Goal: Check status: Check status

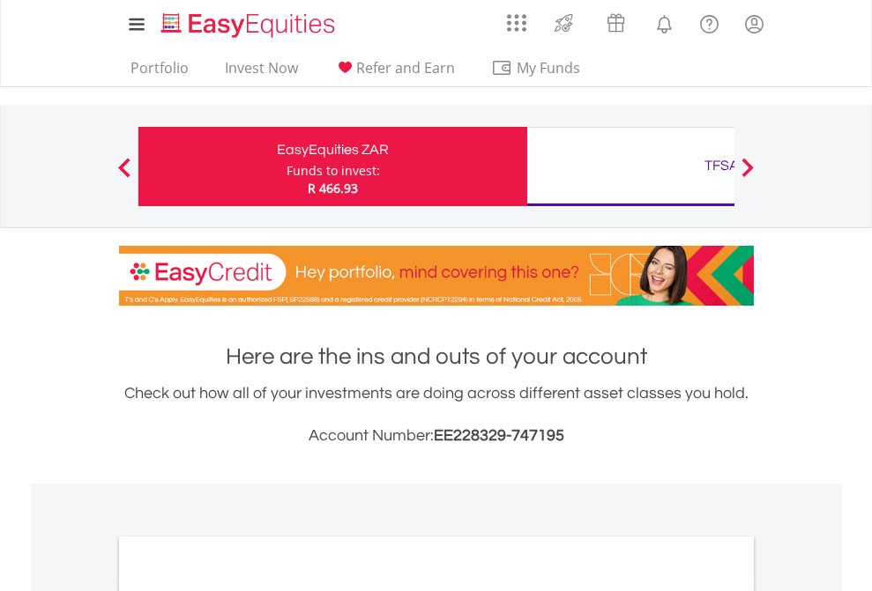
click at [286, 167] on div "Funds to invest:" at bounding box center [332, 171] width 93 height 18
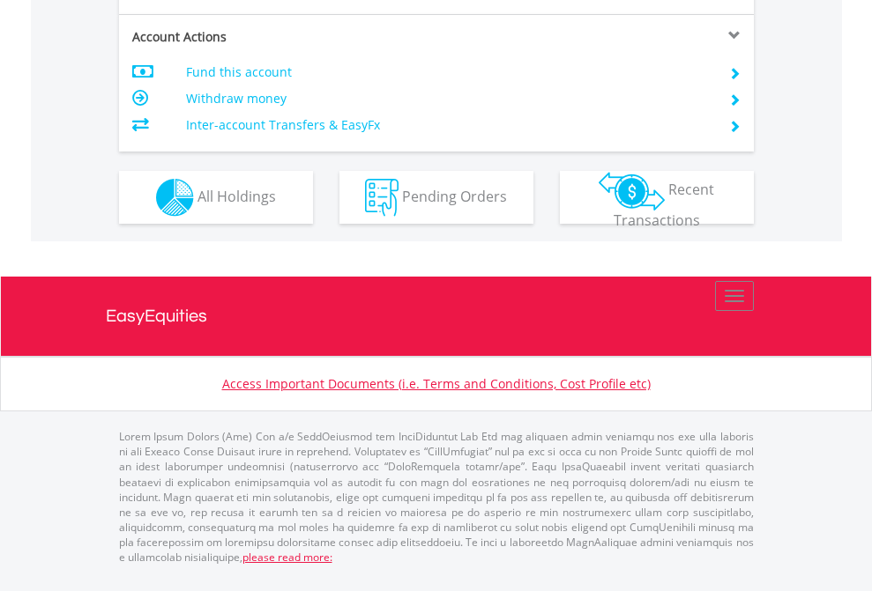
scroll to position [1690, 0]
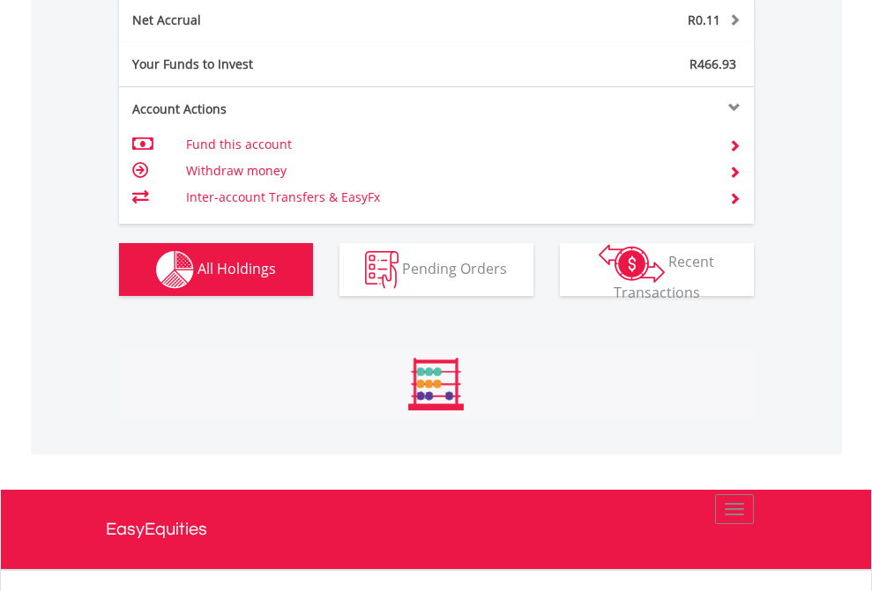
scroll to position [1787, 0]
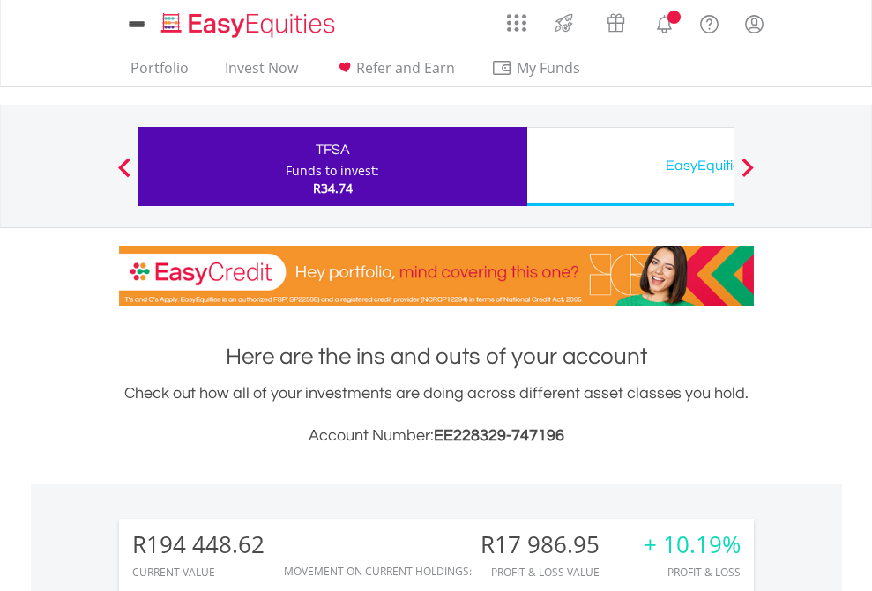
scroll to position [169, 277]
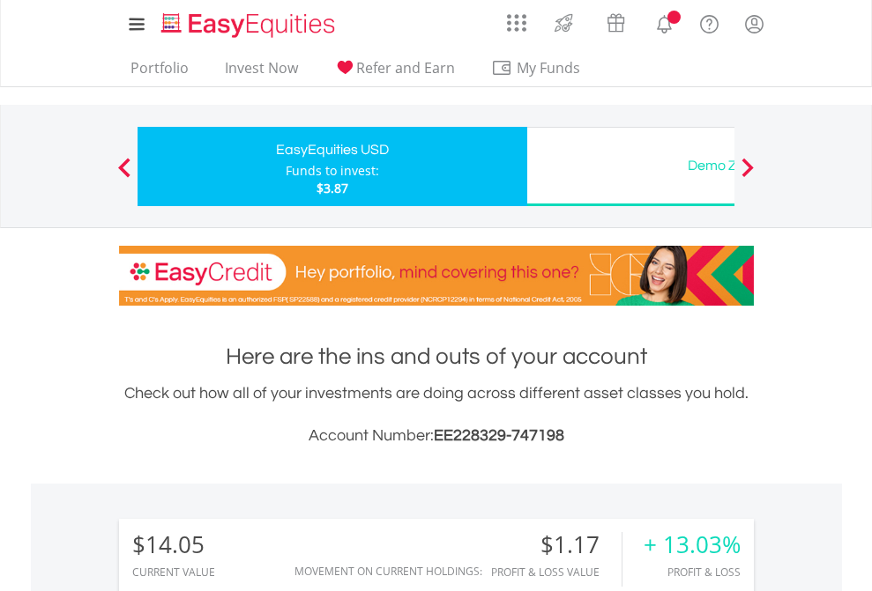
scroll to position [169, 277]
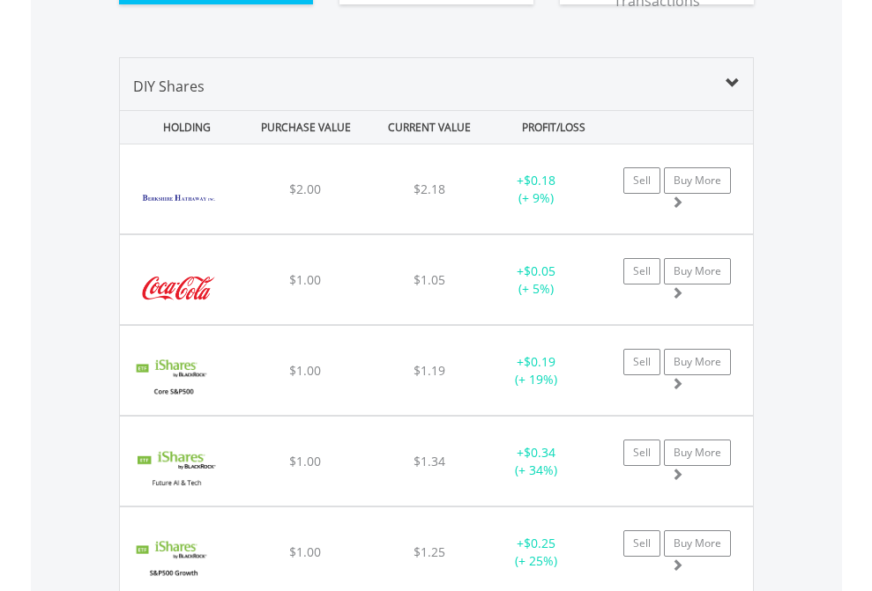
scroll to position [1996, 0]
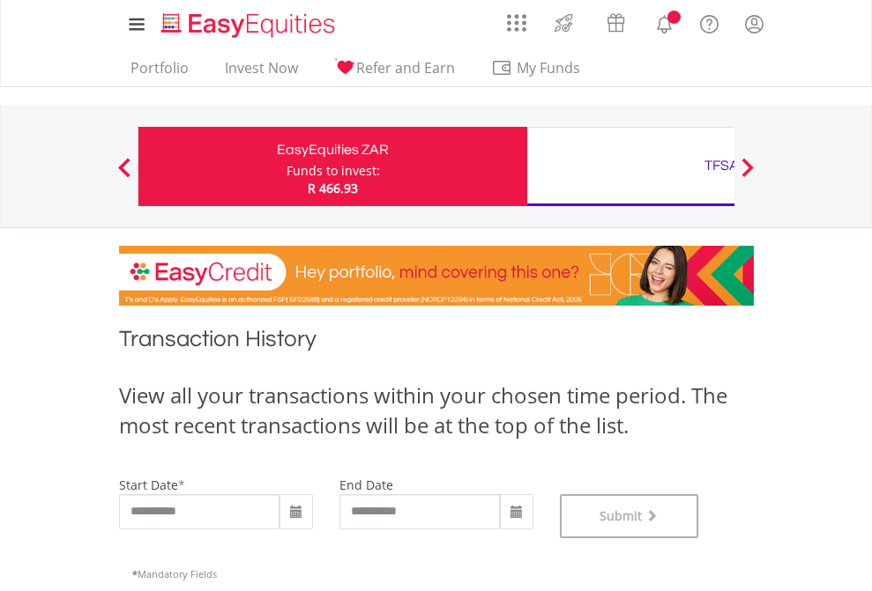
scroll to position [715, 0]
click at [630, 167] on div "TFSA" at bounding box center [722, 165] width 368 height 25
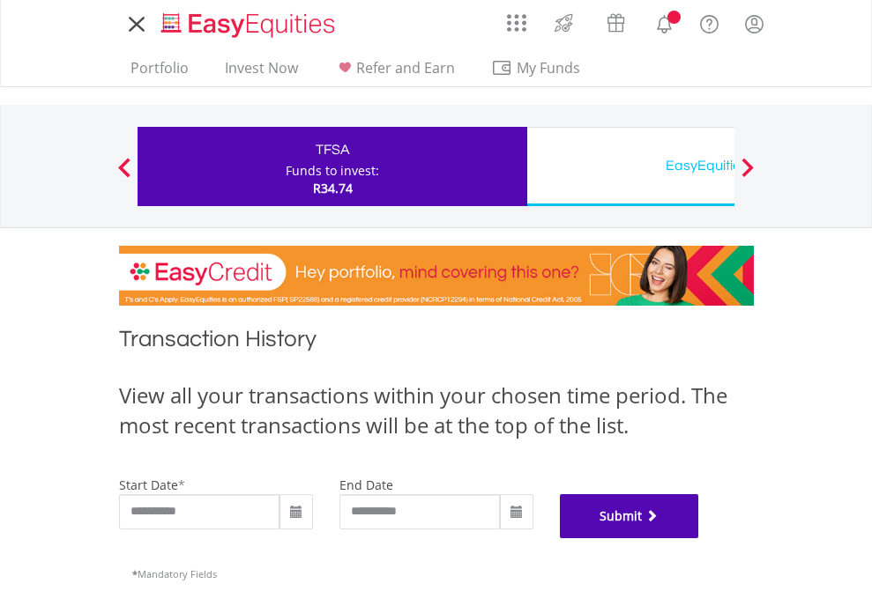
click at [699, 539] on button "Submit" at bounding box center [629, 517] width 139 height 44
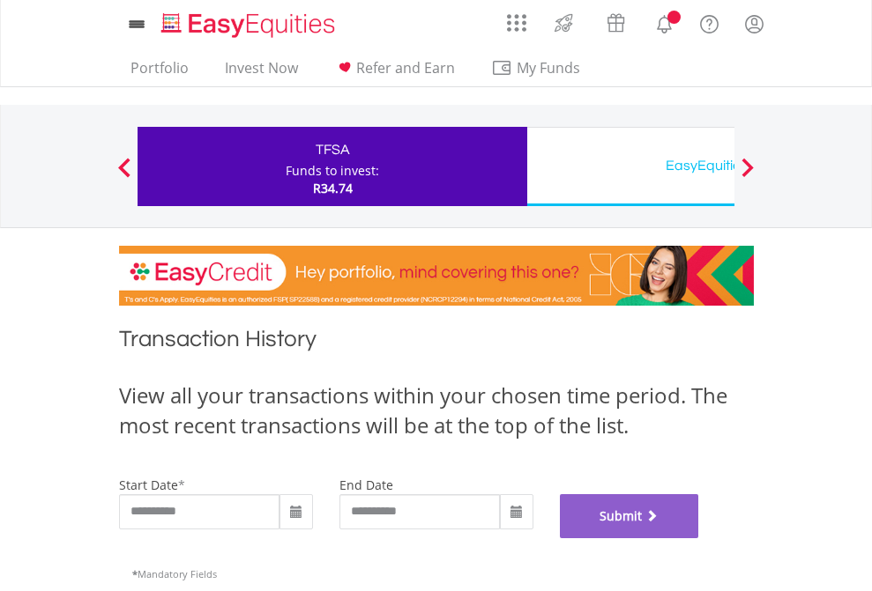
scroll to position [715, 0]
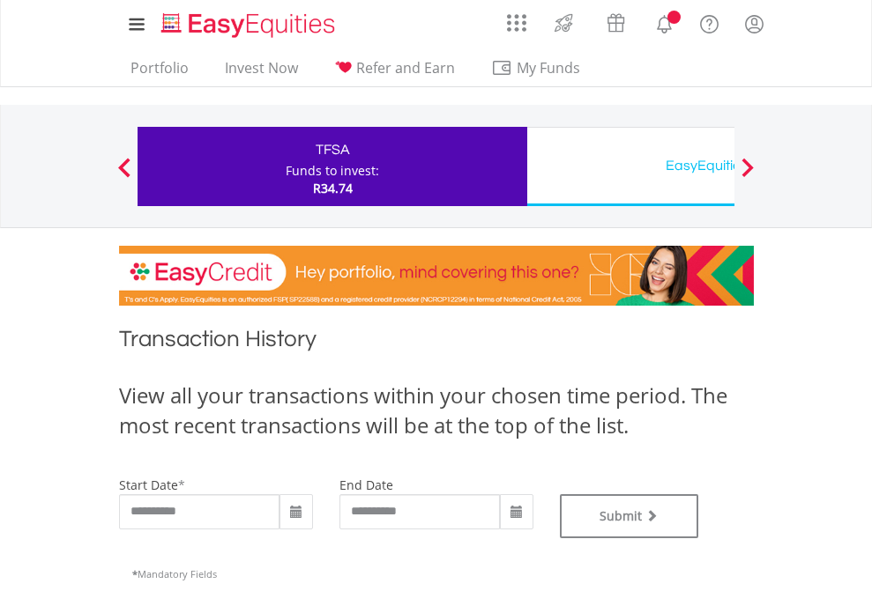
click at [630, 167] on div "EasyEquities USD" at bounding box center [722, 165] width 368 height 25
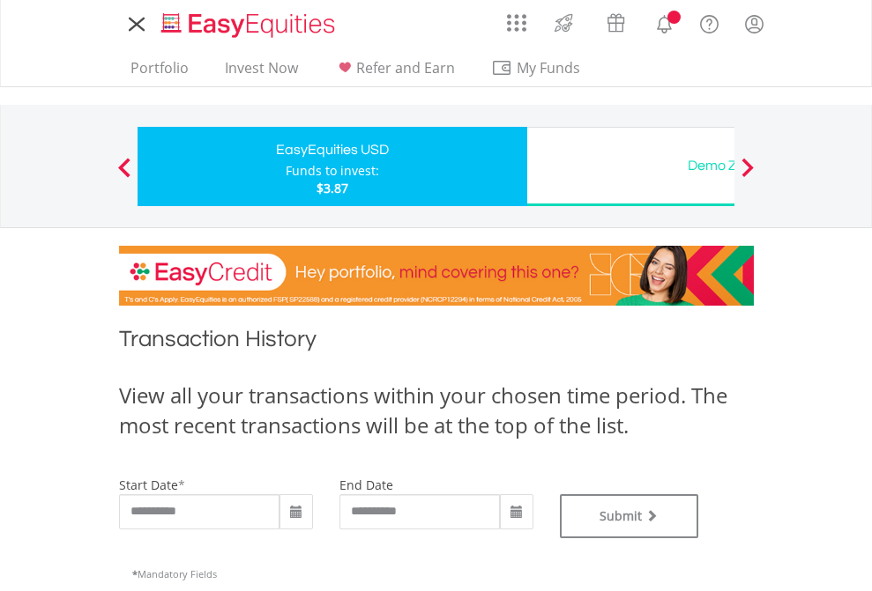
type input "**********"
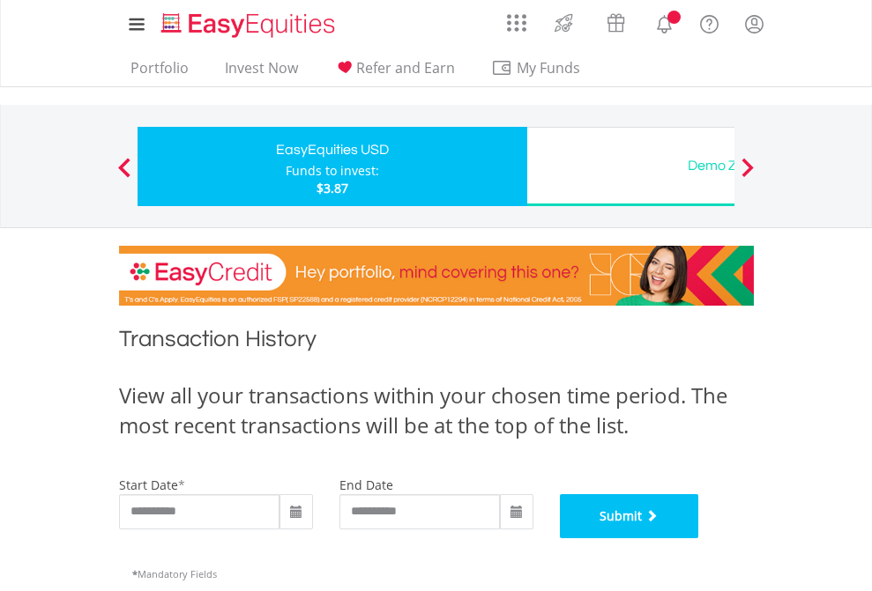
click at [699, 539] on button "Submit" at bounding box center [629, 517] width 139 height 44
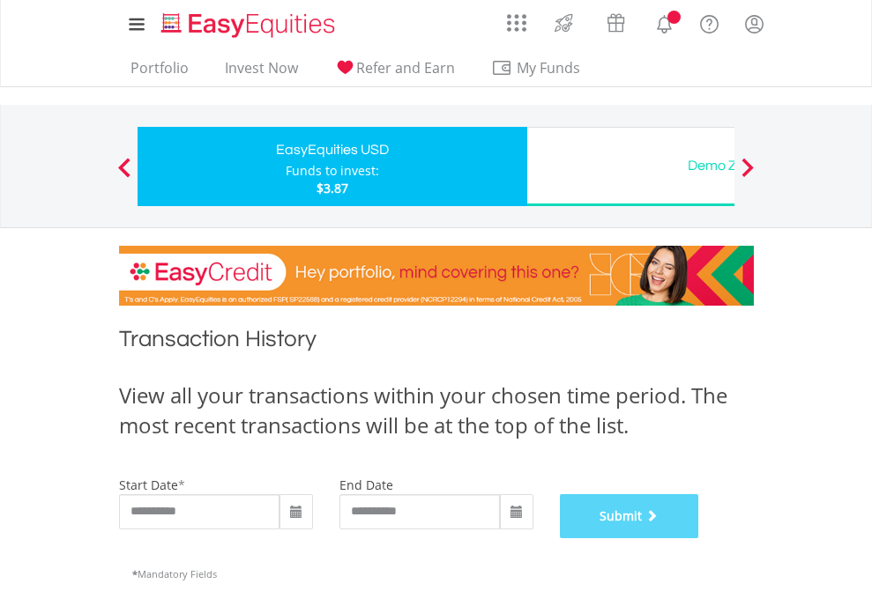
scroll to position [715, 0]
